Goal: Task Accomplishment & Management: Complete application form

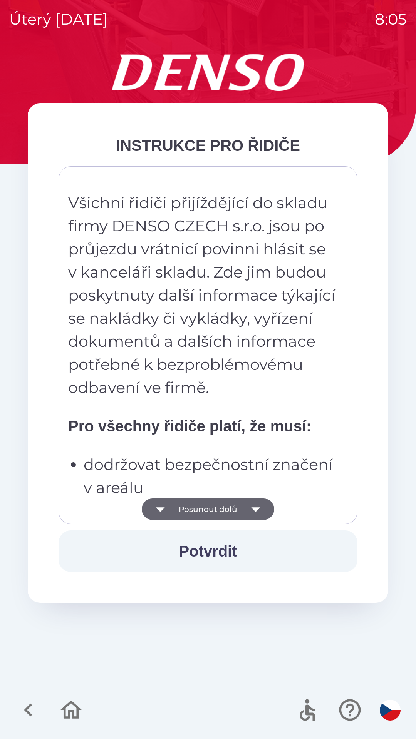
click at [211, 506] on button "Posunout dolů" at bounding box center [208, 510] width 132 height 22
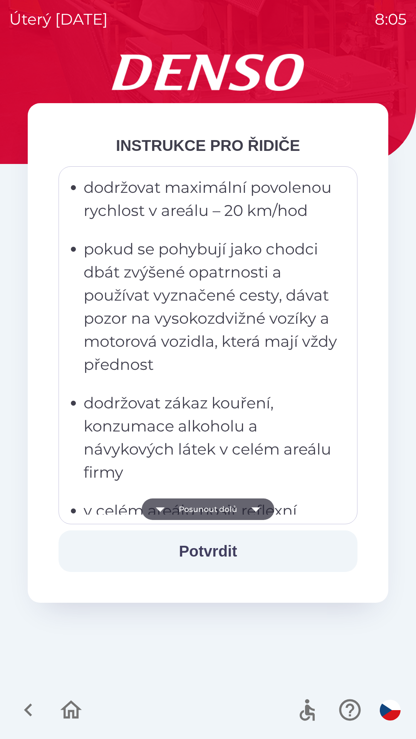
click at [214, 511] on button "Posunout dolů" at bounding box center [208, 510] width 132 height 22
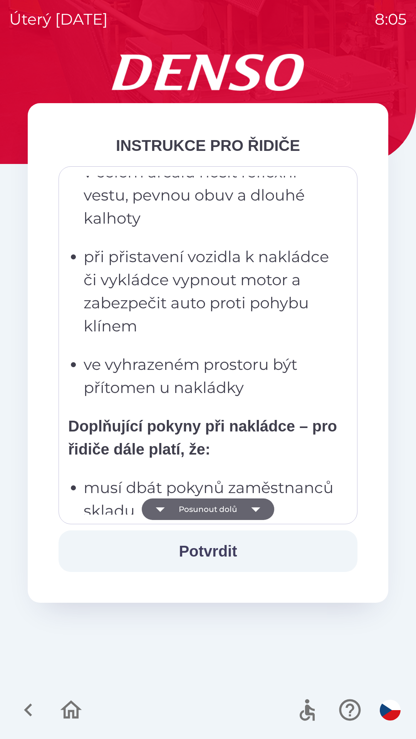
click at [216, 510] on button "Posunout dolů" at bounding box center [208, 510] width 132 height 22
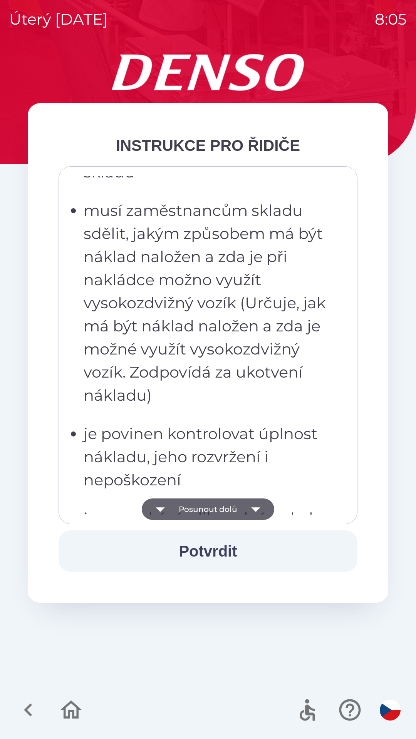
click at [223, 508] on button "Posunout dolů" at bounding box center [208, 510] width 132 height 22
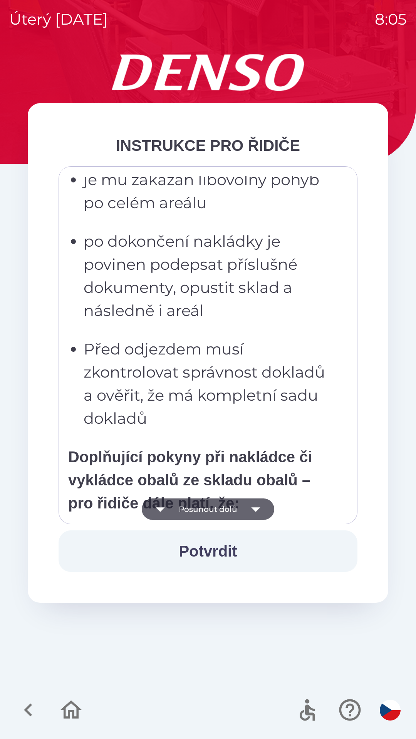
click at [217, 509] on button "Posunout dolů" at bounding box center [208, 510] width 132 height 22
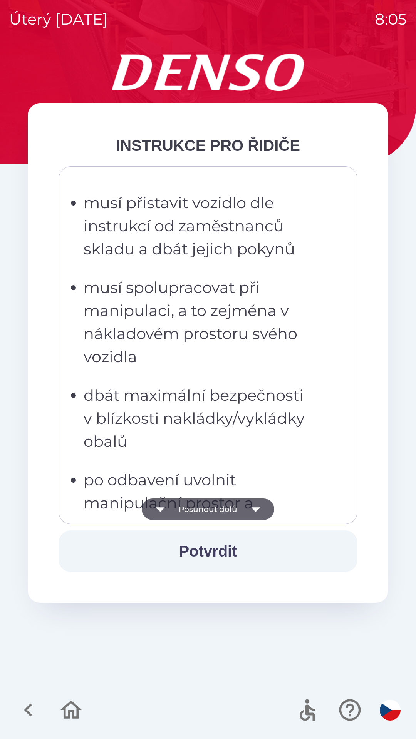
click at [216, 512] on button "Posunout dolů" at bounding box center [208, 510] width 132 height 22
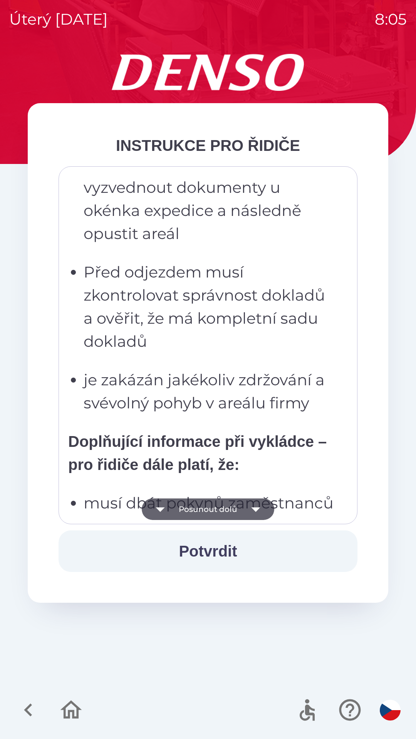
click at [215, 511] on button "Posunout dolů" at bounding box center [208, 510] width 132 height 22
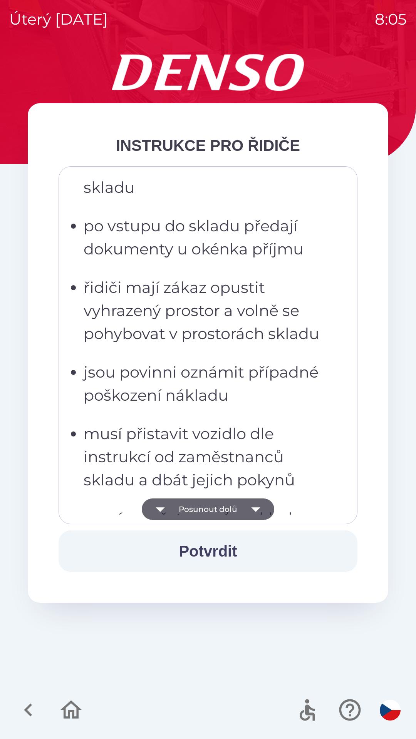
click at [215, 510] on button "Posunout dolů" at bounding box center [208, 510] width 132 height 22
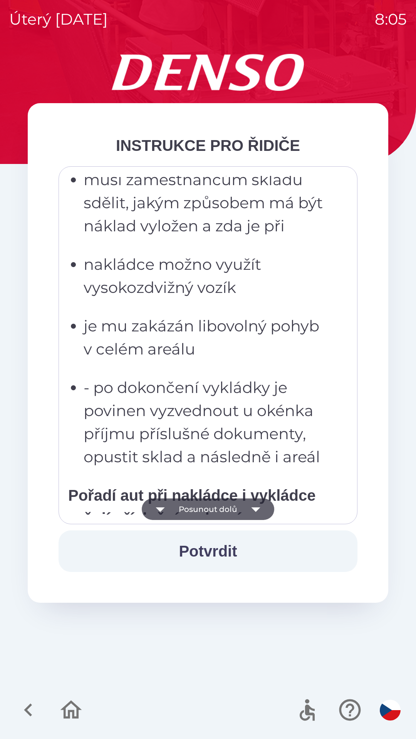
click at [216, 512] on button "Posunout dolů" at bounding box center [208, 510] width 132 height 22
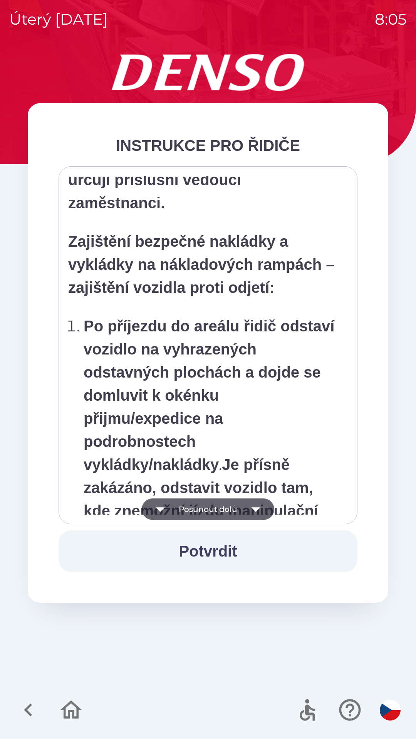
click at [216, 510] on button "Posunout dolů" at bounding box center [208, 510] width 132 height 22
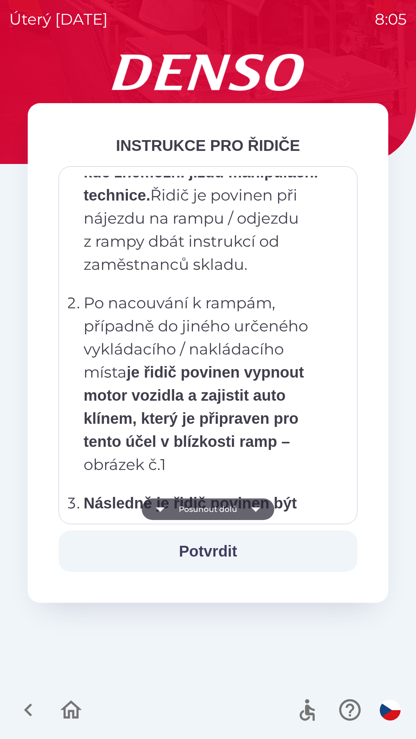
click at [216, 512] on button "Posunout dolů" at bounding box center [208, 510] width 132 height 22
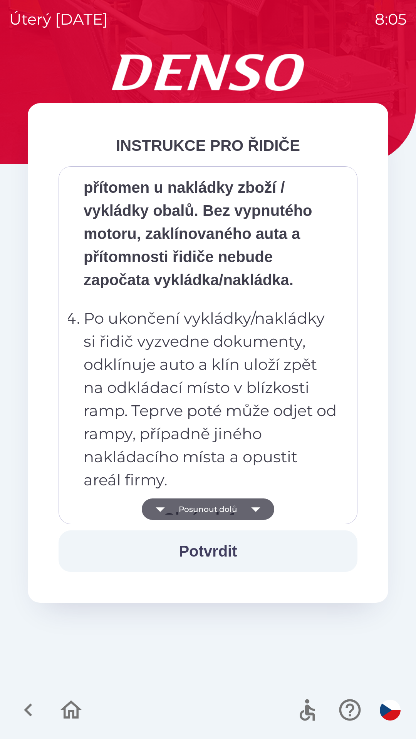
click at [217, 513] on button "Posunout dolů" at bounding box center [208, 510] width 132 height 22
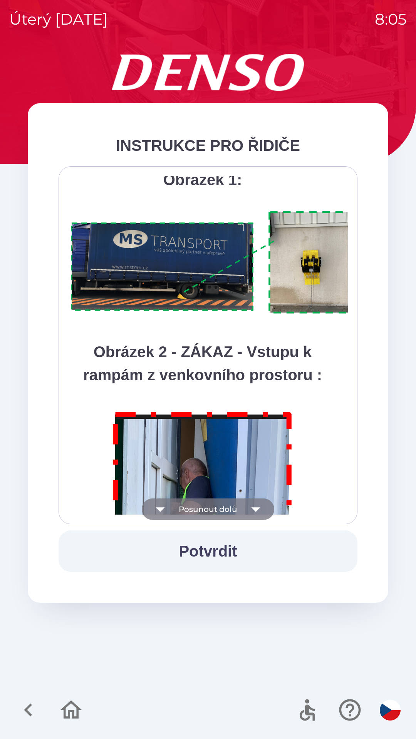
click at [215, 513] on button "Posunout dolů" at bounding box center [208, 510] width 132 height 22
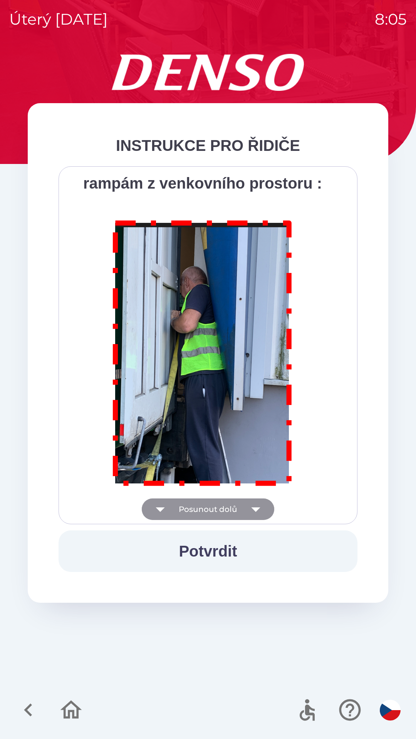
click at [214, 509] on div "Všichni řidiči přijíždějící do skladu firmy DENSO CZECH s.r.o. jsou po průjezdu…" at bounding box center [208, 345] width 280 height 339
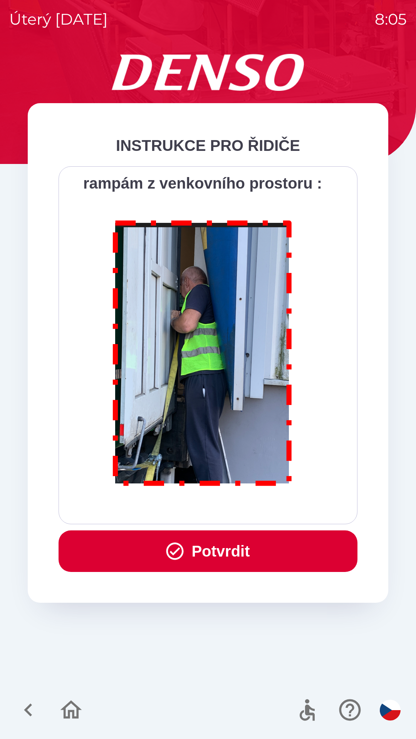
click at [218, 550] on button "Potvrdit" at bounding box center [208, 552] width 299 height 42
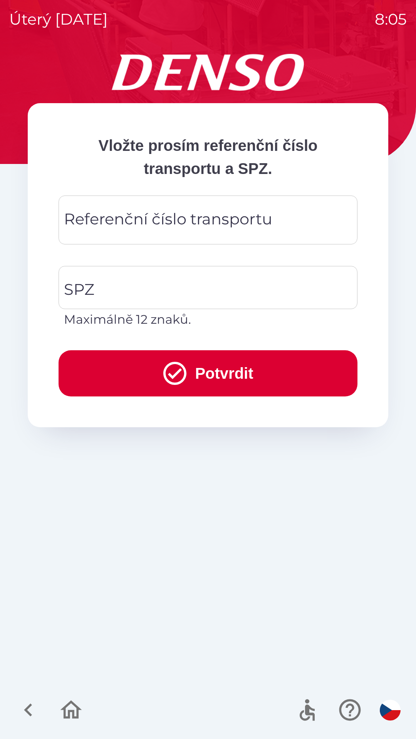
click at [179, 225] on div "Referenční číslo transportu Referenční číslo transportu" at bounding box center [208, 220] width 299 height 49
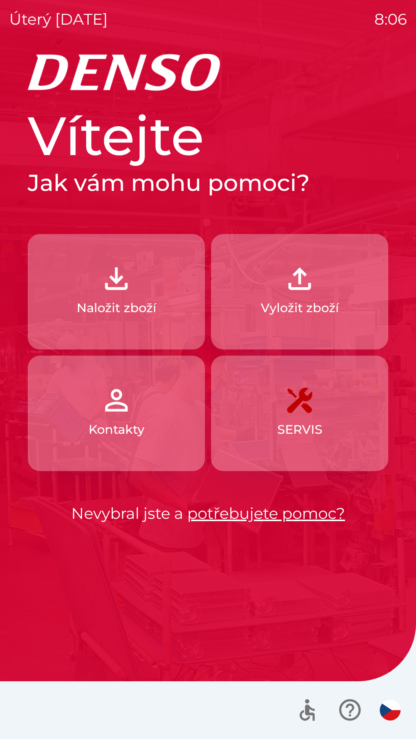
click at [296, 312] on p "Vyložit zboží" at bounding box center [300, 308] width 78 height 18
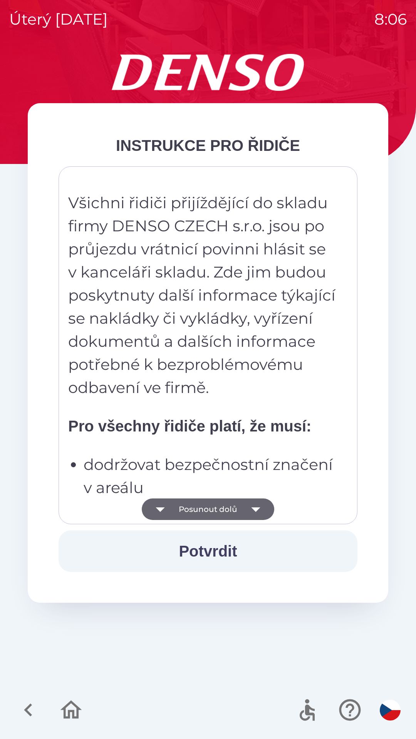
click at [223, 512] on button "Posunout dolů" at bounding box center [208, 510] width 132 height 22
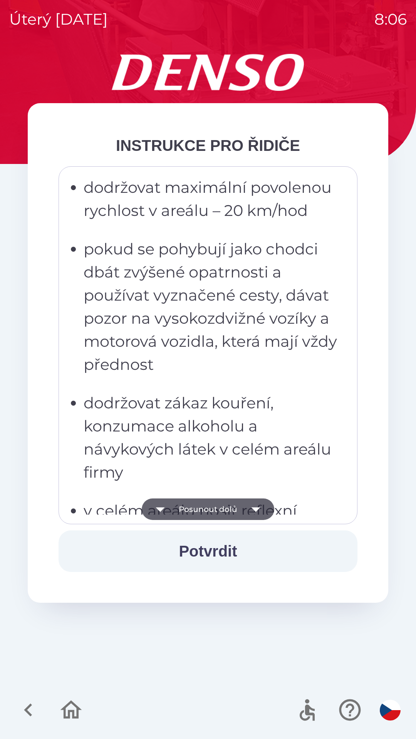
click at [223, 514] on button "Posunout dolů" at bounding box center [208, 510] width 132 height 22
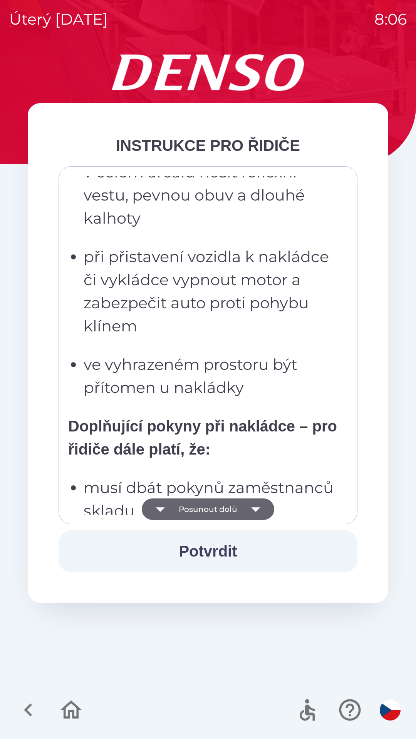
click at [229, 509] on button "Posunout dolů" at bounding box center [208, 510] width 132 height 22
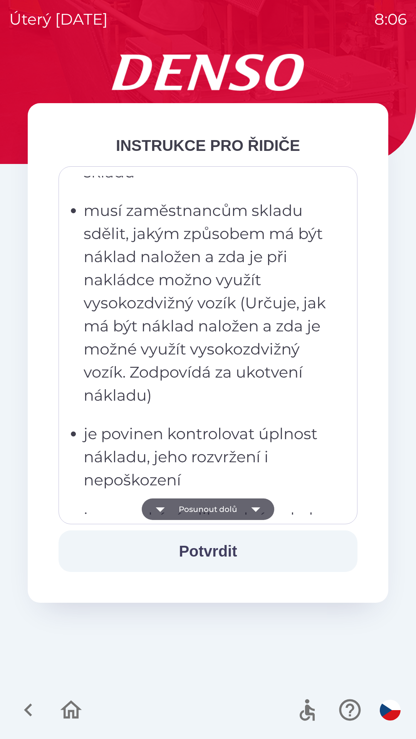
click at [231, 511] on button "Posunout dolů" at bounding box center [208, 510] width 132 height 22
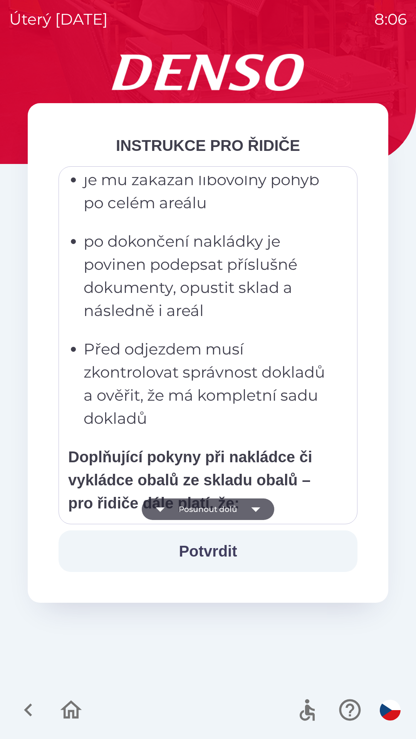
click at [231, 511] on button "Posunout dolů" at bounding box center [208, 510] width 132 height 22
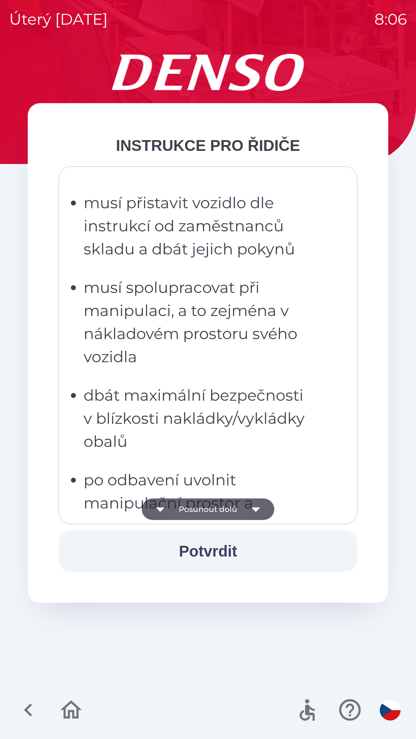
click at [227, 512] on button "Posunout dolů" at bounding box center [208, 510] width 132 height 22
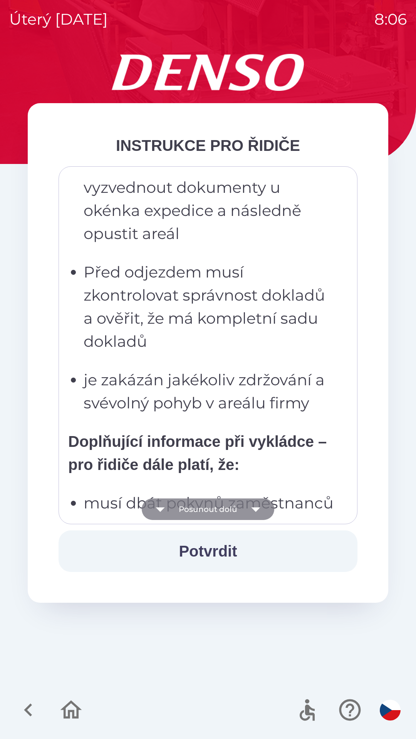
click at [226, 511] on button "Posunout dolů" at bounding box center [208, 510] width 132 height 22
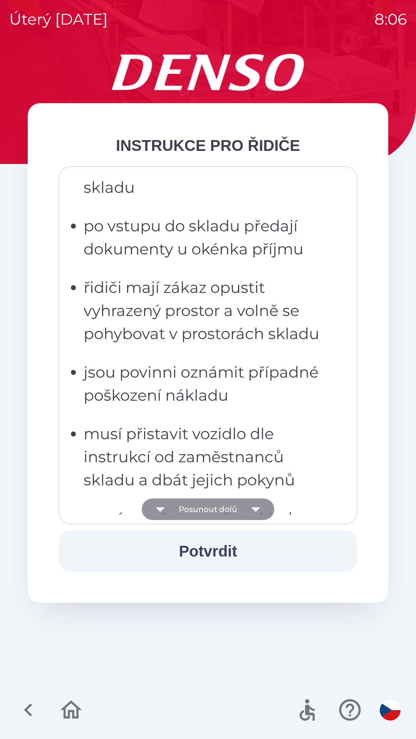
click at [227, 511] on button "Posunout dolů" at bounding box center [208, 510] width 132 height 22
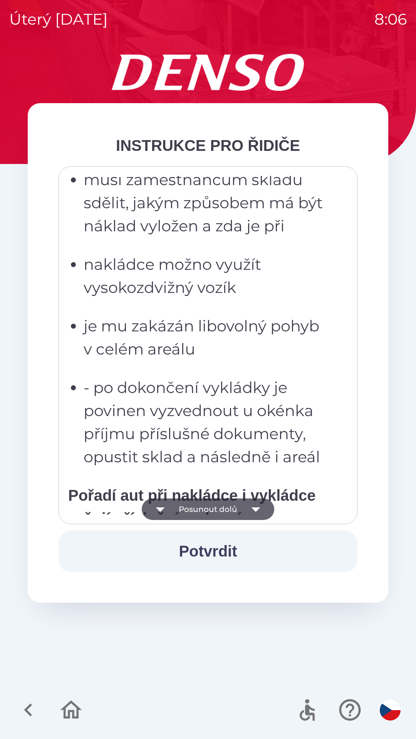
click at [225, 511] on button "Posunout dolů" at bounding box center [208, 510] width 132 height 22
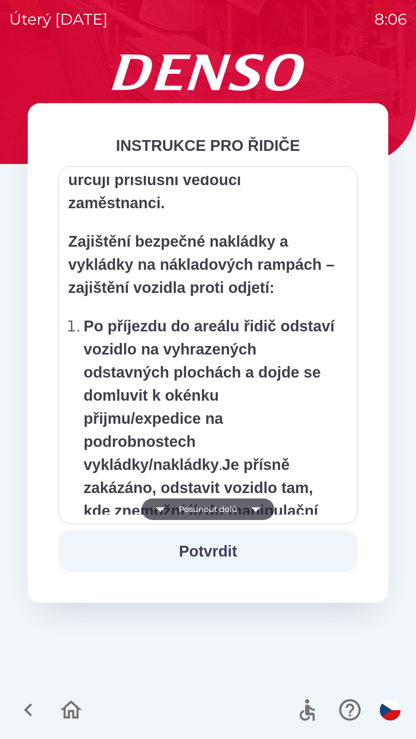
click at [223, 513] on button "Posunout dolů" at bounding box center [208, 510] width 132 height 22
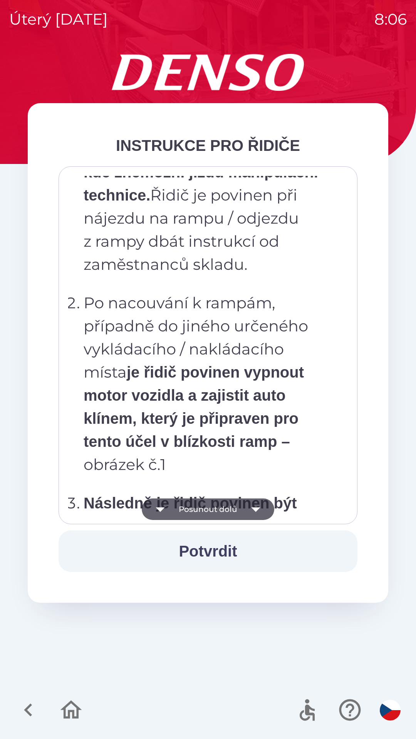
click at [218, 517] on button "Posunout dolů" at bounding box center [208, 510] width 132 height 22
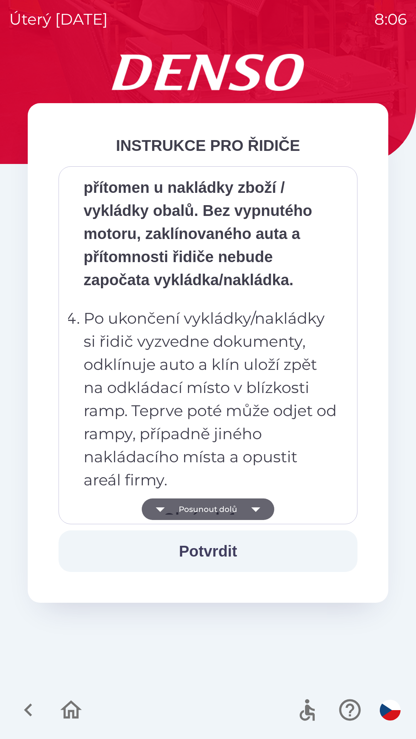
click at [220, 512] on button "Posunout dolů" at bounding box center [208, 510] width 132 height 22
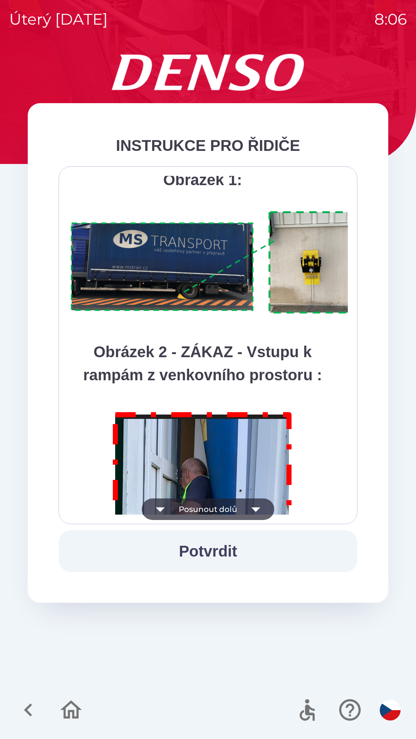
click at [225, 509] on button "Posunout dolů" at bounding box center [208, 510] width 132 height 22
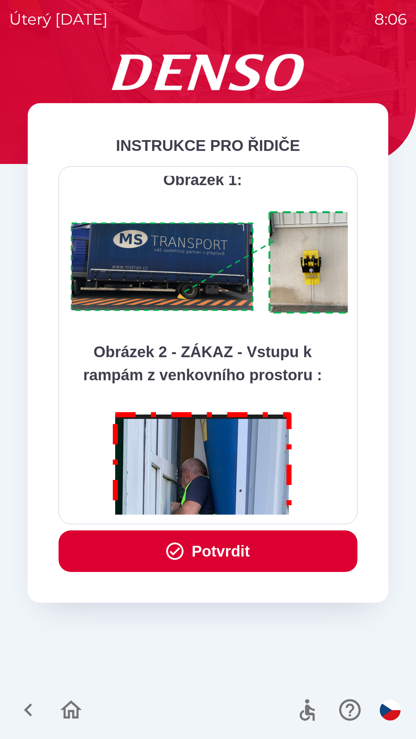
scroll to position [4328, 0]
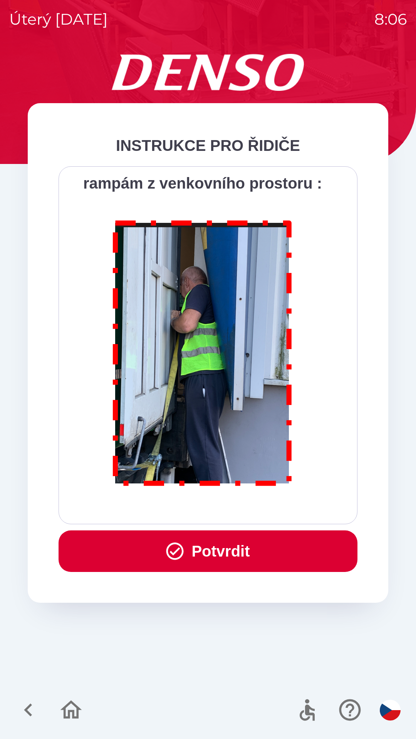
click at [237, 506] on div "Všichni řidiči přijíždějící do skladu firmy DENSO CZECH s.r.o. jsou po průjezdu…" at bounding box center [208, 345] width 280 height 339
click at [246, 508] on div "Všichni řidiči přijíždějící do skladu firmy DENSO CZECH s.r.o. jsou po průjezdu…" at bounding box center [208, 345] width 280 height 339
click at [235, 563] on button "Potvrdit" at bounding box center [208, 552] width 299 height 42
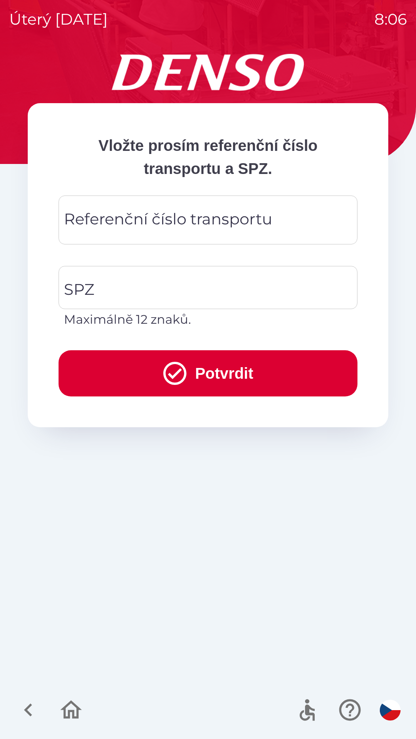
click at [161, 214] on div "Referenční číslo transportu Referenční číslo transportu" at bounding box center [208, 220] width 299 height 49
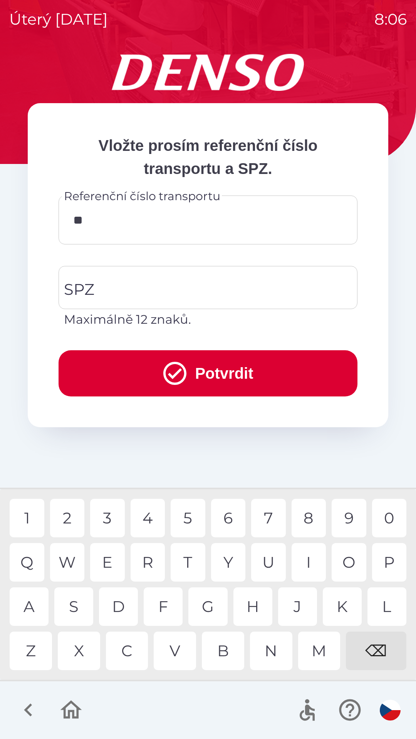
click at [345, 602] on div "K" at bounding box center [342, 607] width 39 height 39
click at [309, 518] on div "8" at bounding box center [309, 518] width 35 height 39
click at [268, 518] on div "7" at bounding box center [268, 518] width 35 height 39
click at [352, 516] on div "9" at bounding box center [349, 518] width 35 height 39
type input "**********"
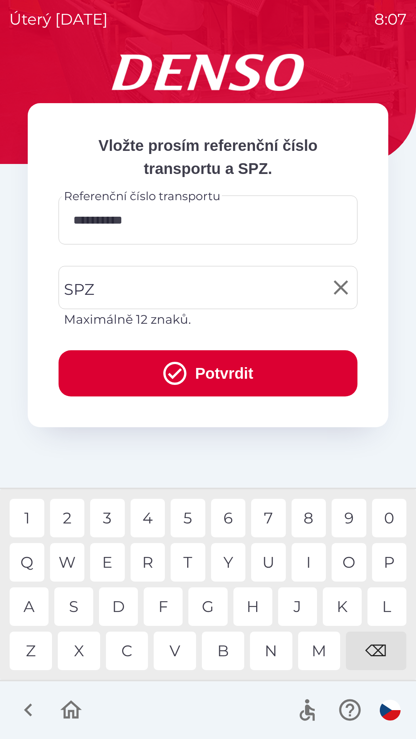
click at [145, 280] on input "SPZ" at bounding box center [202, 288] width 280 height 36
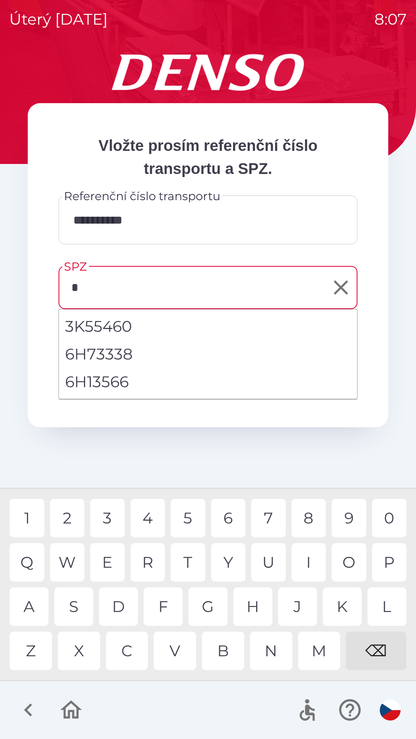
click at [232, 528] on div "6" at bounding box center [228, 518] width 35 height 39
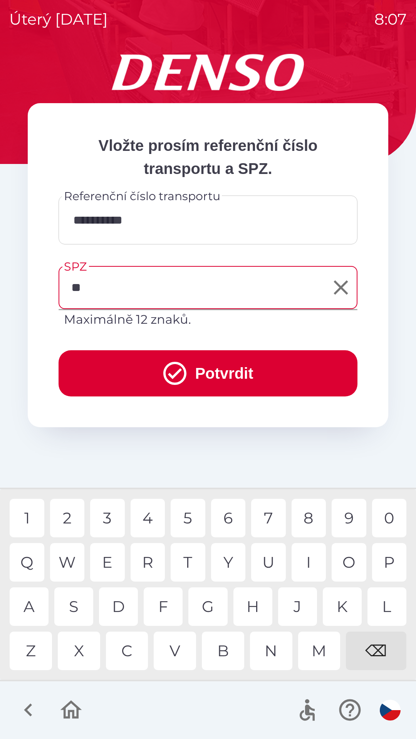
click at [87, 601] on div "S" at bounding box center [73, 607] width 39 height 39
click at [37, 608] on div "A" at bounding box center [29, 607] width 39 height 39
type input "*******"
click at [71, 524] on div "2" at bounding box center [67, 518] width 35 height 39
click at [216, 373] on button "Potvrdit" at bounding box center [208, 373] width 299 height 46
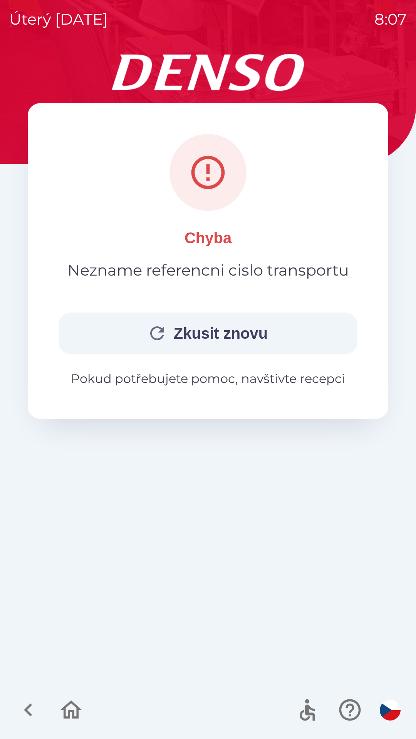
click at [234, 338] on button "Zkusit znovu" at bounding box center [208, 334] width 299 height 42
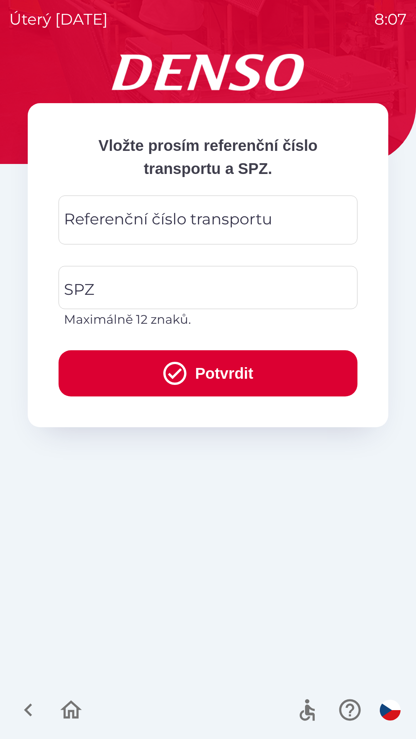
click at [193, 217] on div "Referenční číslo transportu Referenční číslo transportu" at bounding box center [208, 220] width 299 height 49
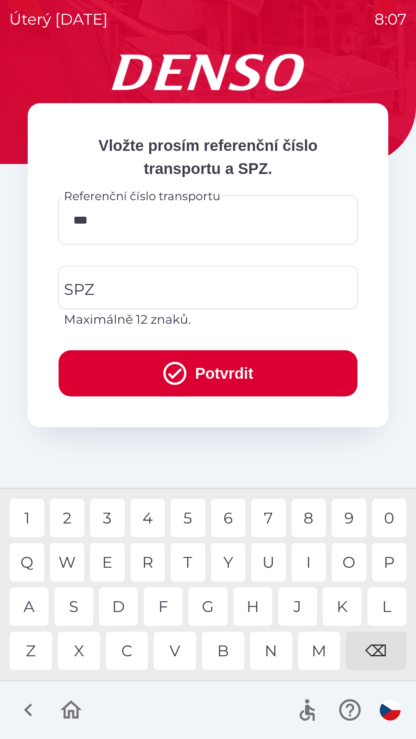
click at [395, 515] on div "0" at bounding box center [389, 518] width 35 height 39
click at [352, 520] on div "9" at bounding box center [349, 518] width 35 height 39
type input "********"
click at [271, 521] on div "7" at bounding box center [268, 518] width 35 height 39
click at [197, 291] on input "SPZ" at bounding box center [202, 288] width 280 height 36
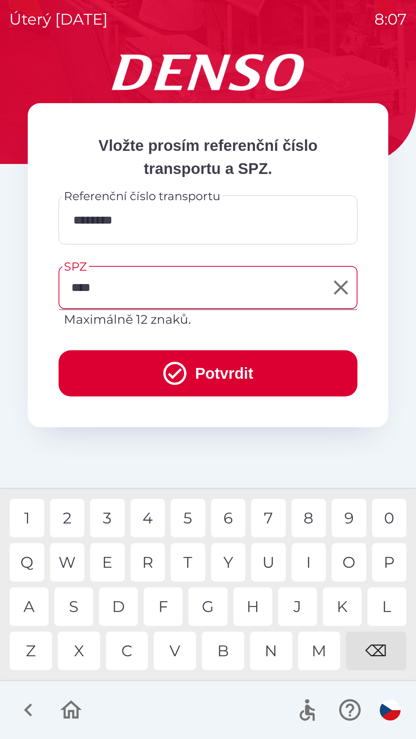
click at [350, 514] on div "9" at bounding box center [349, 518] width 35 height 39
click at [352, 516] on div "9" at bounding box center [349, 518] width 35 height 39
type input "*******"
click at [72, 518] on div "2" at bounding box center [67, 518] width 35 height 39
click at [212, 377] on button "Potvrdit" at bounding box center [208, 373] width 299 height 46
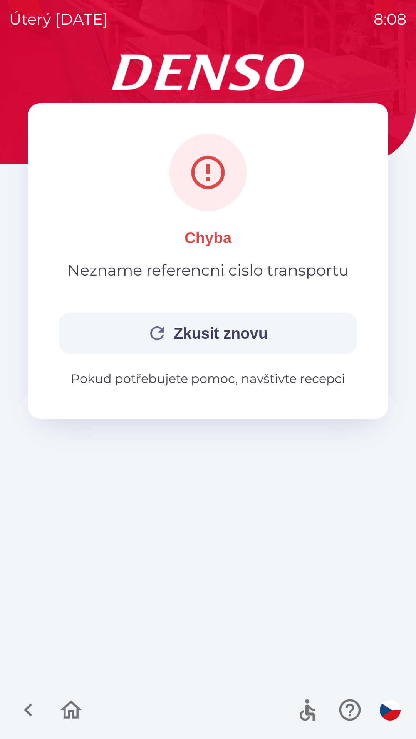
click at [221, 340] on button "Zkusit znovu" at bounding box center [208, 334] width 299 height 42
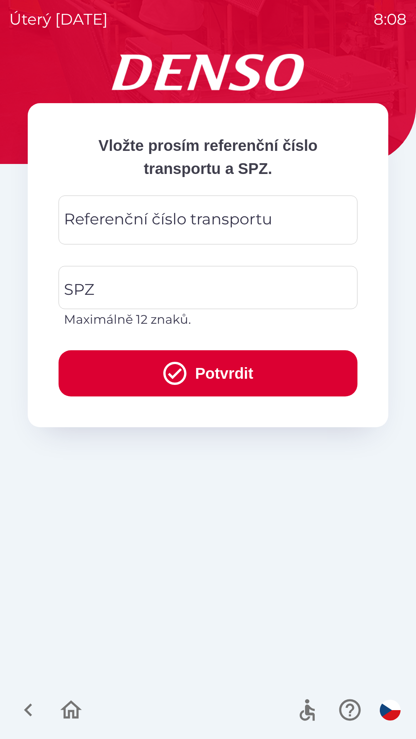
click at [187, 218] on div "Referenční číslo transportu Referenční číslo transportu" at bounding box center [208, 220] width 299 height 49
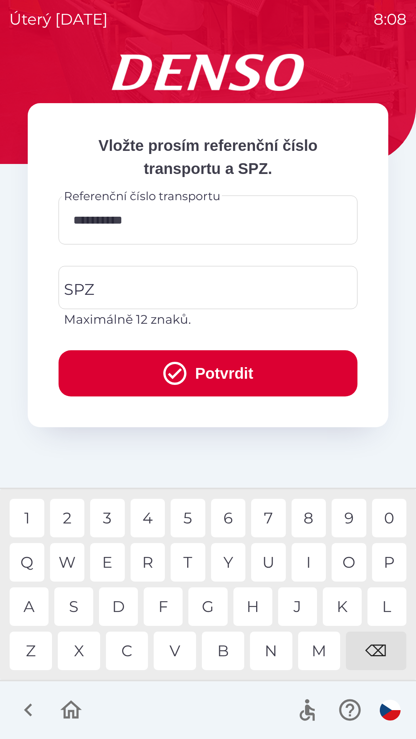
type input "**********"
click at [172, 285] on input "SPZ" at bounding box center [202, 288] width 280 height 36
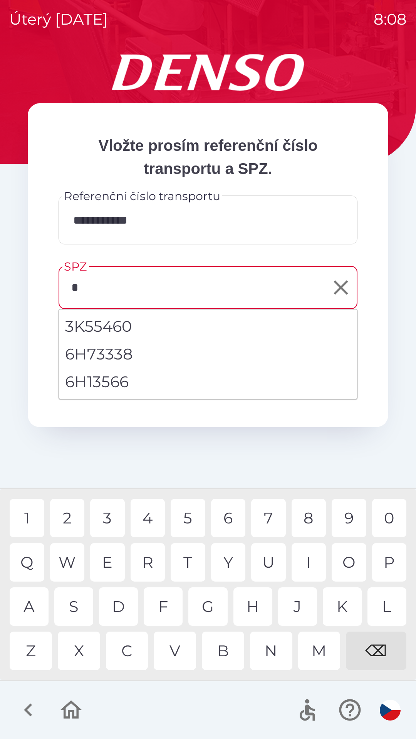
click at [232, 516] on div "6" at bounding box center [228, 518] width 35 height 39
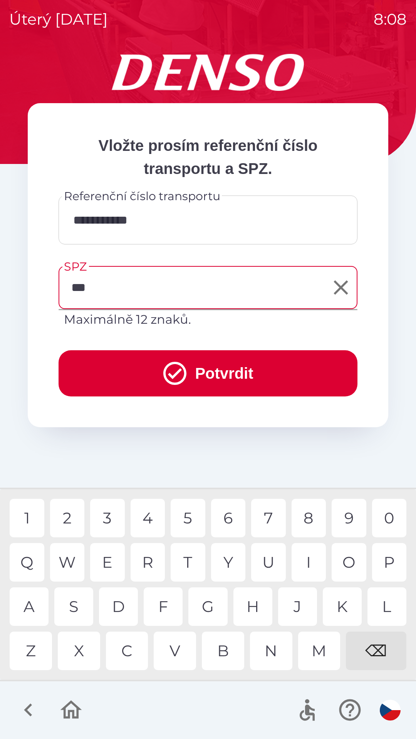
click at [33, 609] on div "A" at bounding box center [29, 607] width 39 height 39
type input "*******"
click at [72, 518] on div "2" at bounding box center [67, 518] width 35 height 39
click at [208, 373] on button "Potvrdit" at bounding box center [208, 373] width 299 height 46
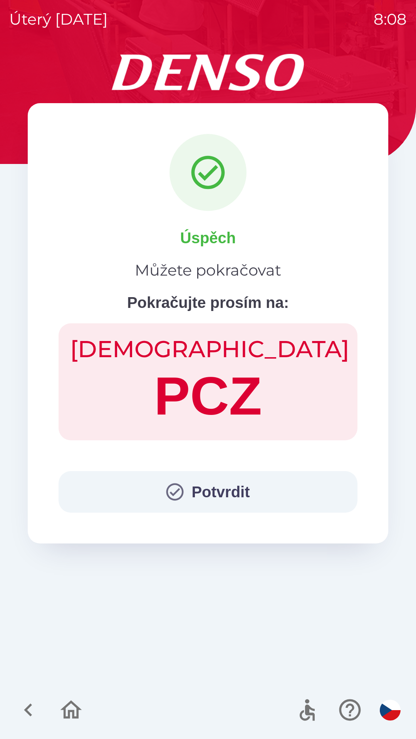
click at [207, 498] on button "Potvrdit" at bounding box center [208, 492] width 299 height 42
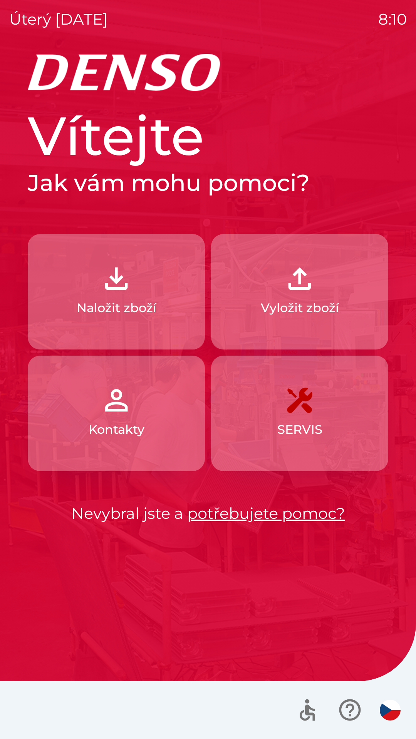
click at [141, 285] on button "Naložit zboží" at bounding box center [116, 292] width 177 height 116
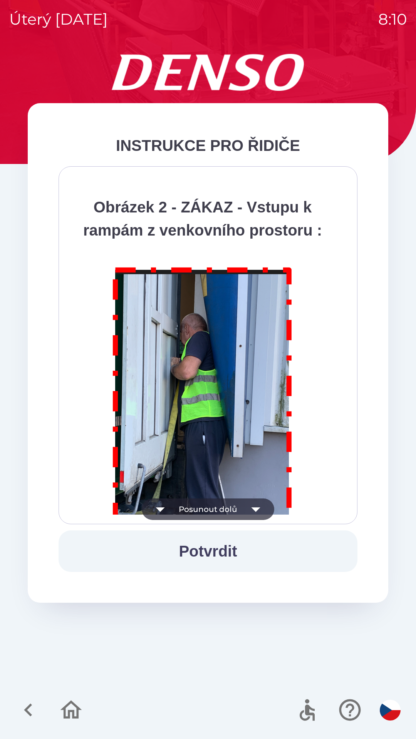
scroll to position [4328, 0]
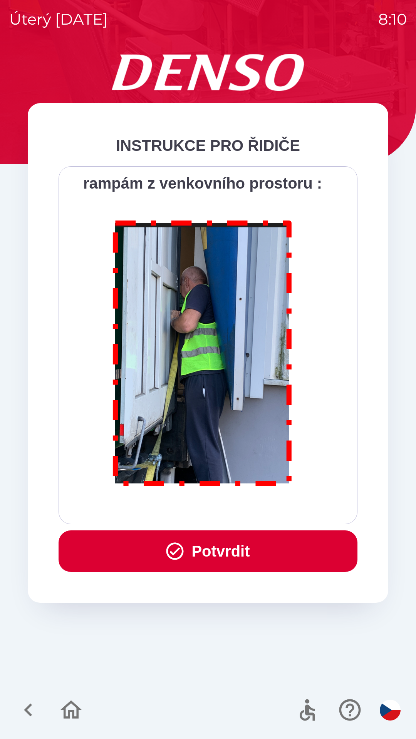
click at [214, 548] on button "Potvrdit" at bounding box center [208, 552] width 299 height 42
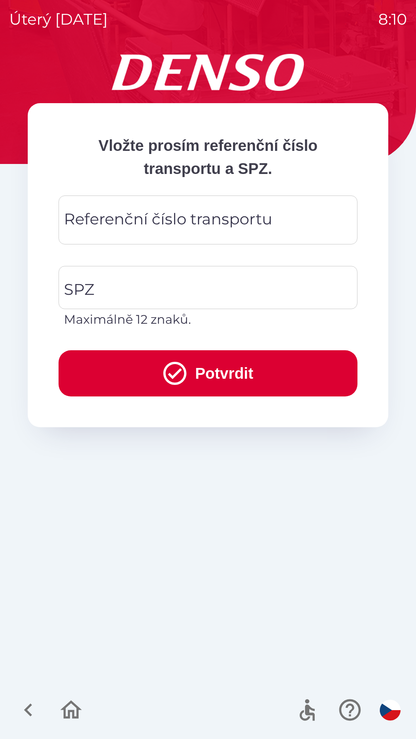
click at [92, 221] on div "Referenční číslo transportu Referenční číslo transportu" at bounding box center [208, 220] width 299 height 49
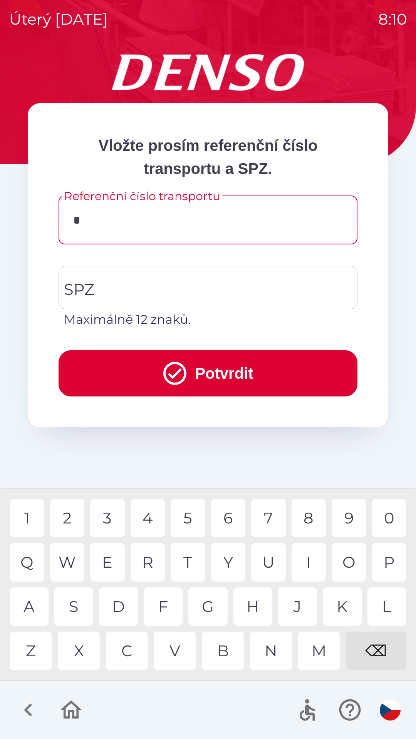
click at [29, 513] on div "1" at bounding box center [27, 518] width 35 height 39
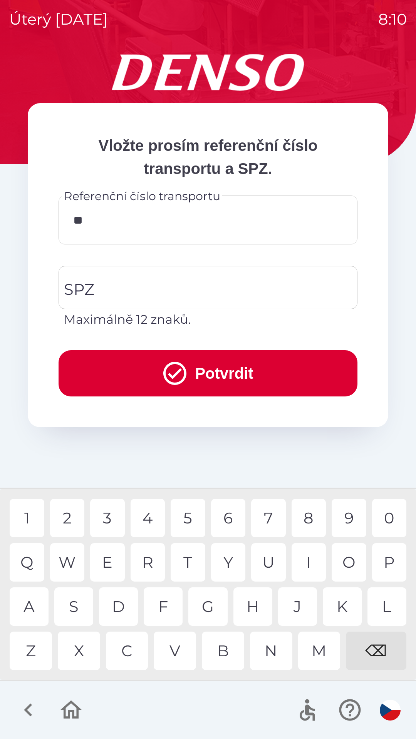
click at [351, 522] on div "9" at bounding box center [349, 518] width 35 height 39
click at [186, 517] on div "5" at bounding box center [188, 518] width 35 height 39
click at [184, 519] on div "5" at bounding box center [188, 518] width 35 height 39
type input "********"
click at [84, 287] on div "SPZ SPZ Maximálně 12 znaků." at bounding box center [208, 297] width 299 height 63
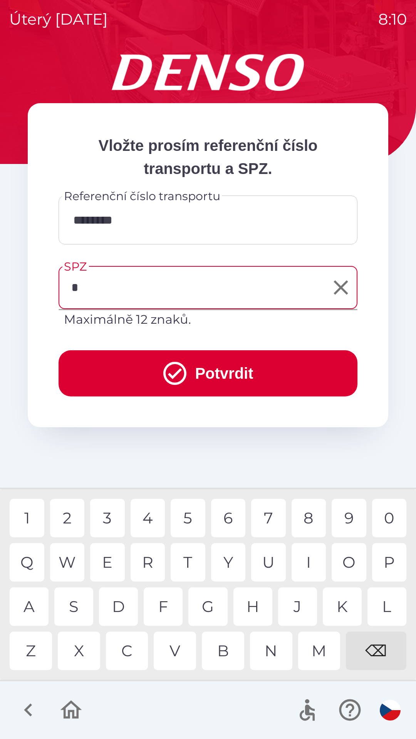
click at [387, 562] on div "P" at bounding box center [389, 562] width 35 height 39
click at [129, 651] on div "C" at bounding box center [127, 651] width 42 height 39
click at [347, 519] on div "9" at bounding box center [349, 518] width 35 height 39
type input "******"
click at [230, 517] on div "6" at bounding box center [228, 518] width 35 height 39
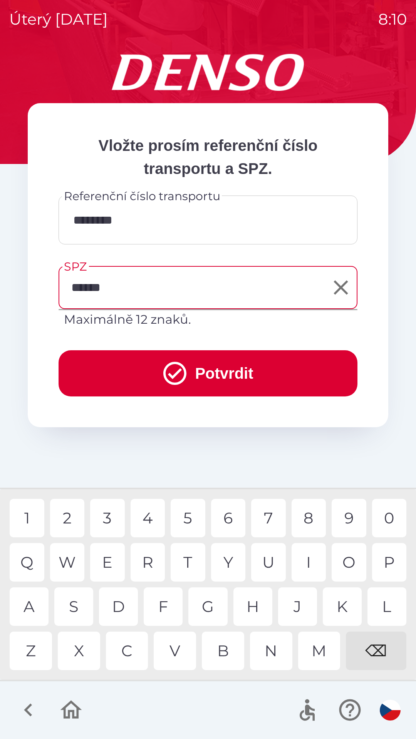
click at [223, 371] on button "Potvrdit" at bounding box center [208, 373] width 299 height 46
